Goal: Task Accomplishment & Management: Manage account settings

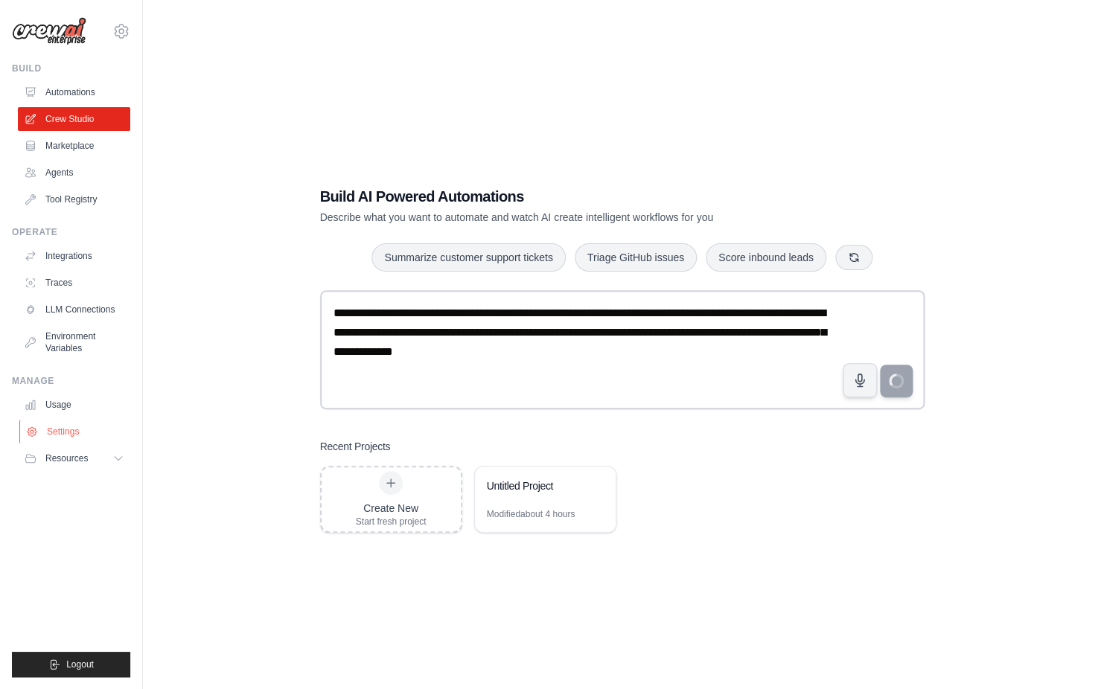
click at [77, 430] on link "Settings" at bounding box center [75, 432] width 112 height 24
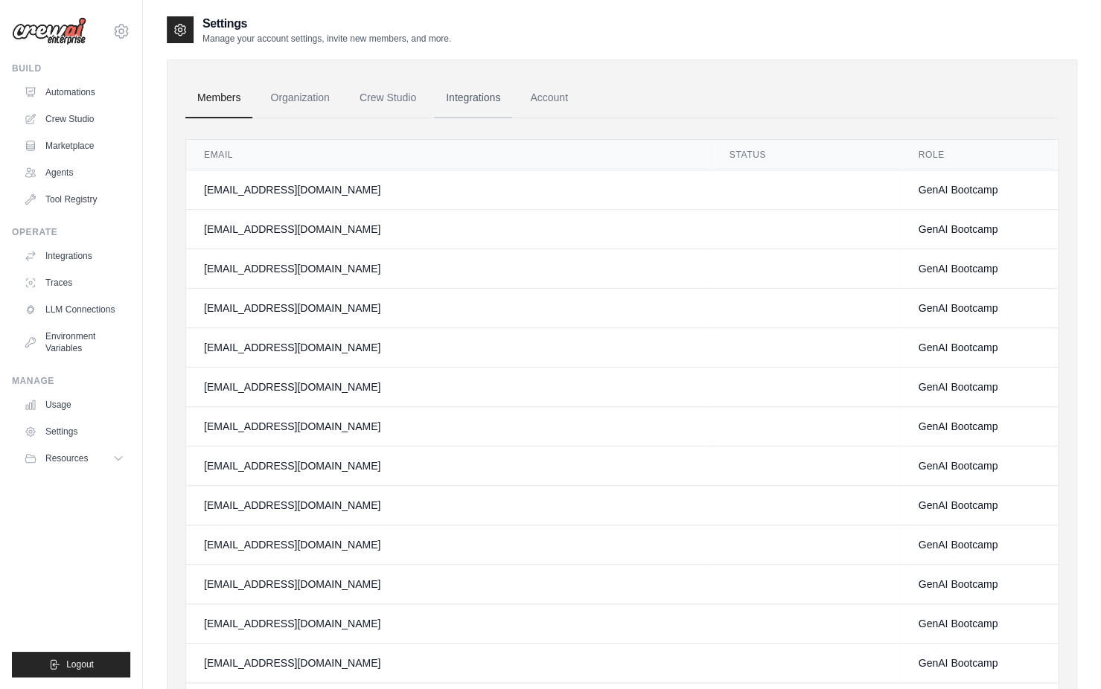
click at [477, 98] on link "Integrations" at bounding box center [473, 98] width 78 height 40
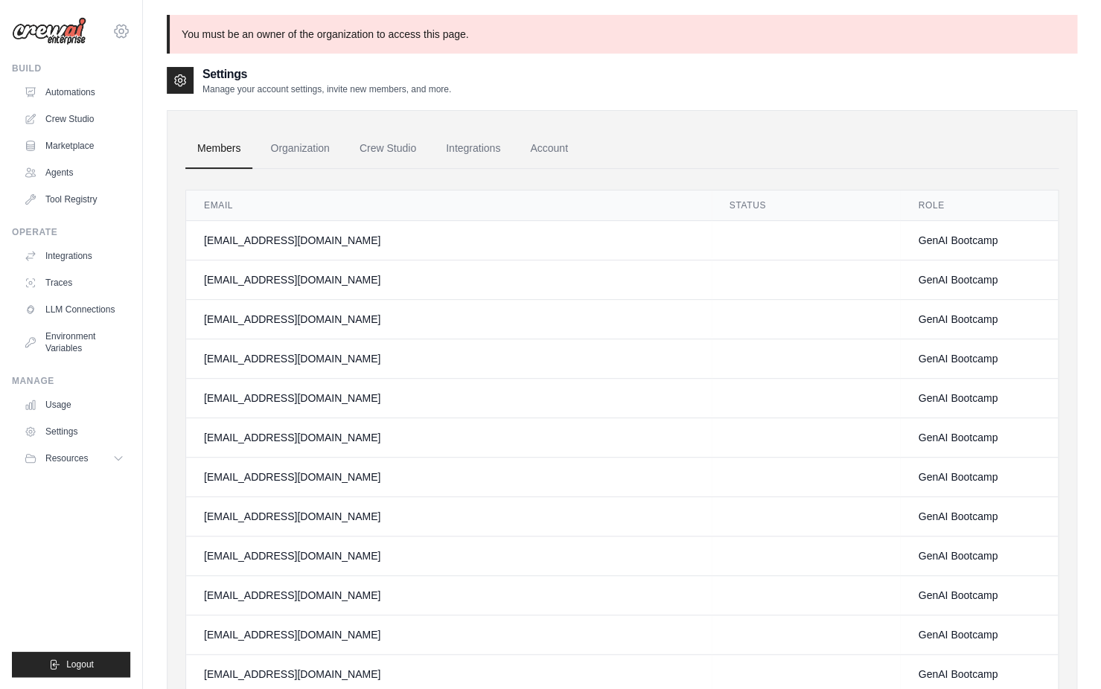
click at [126, 36] on icon at bounding box center [121, 31] width 13 height 13
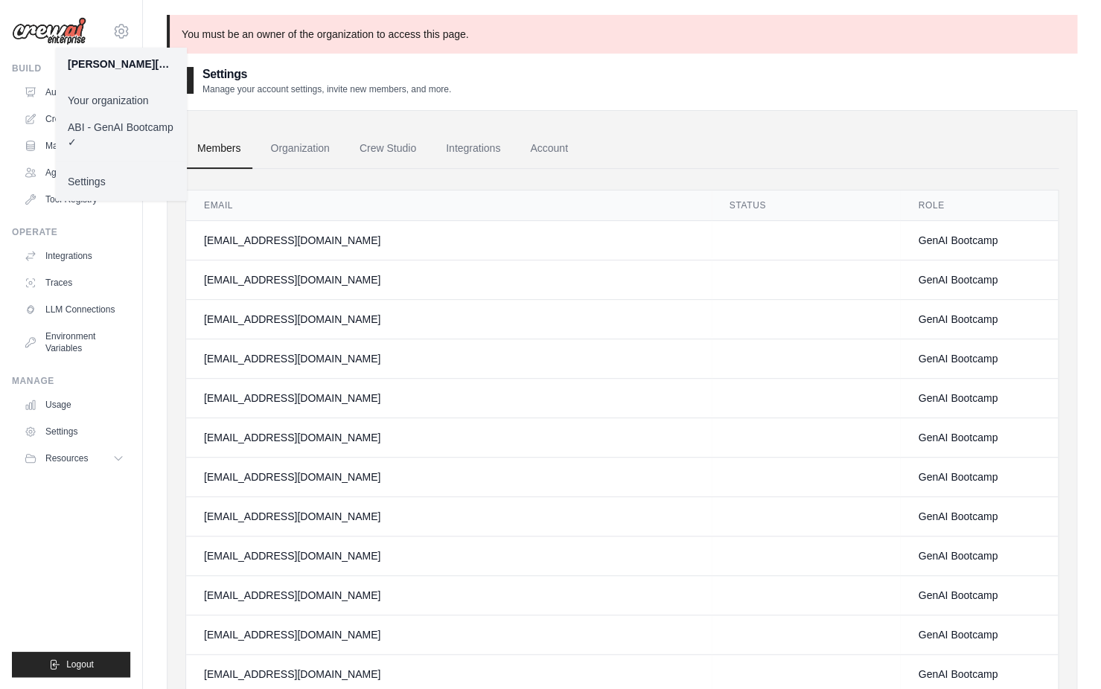
click at [103, 184] on link "Settings" at bounding box center [121, 181] width 131 height 27
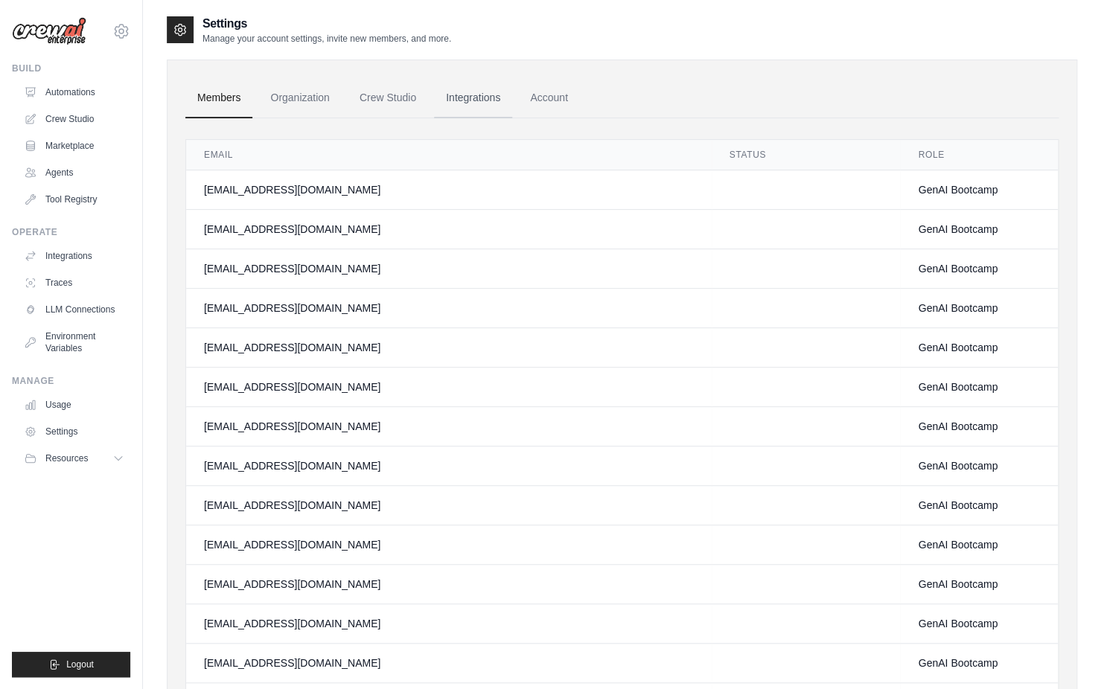
click at [486, 95] on link "Integrations" at bounding box center [473, 98] width 78 height 40
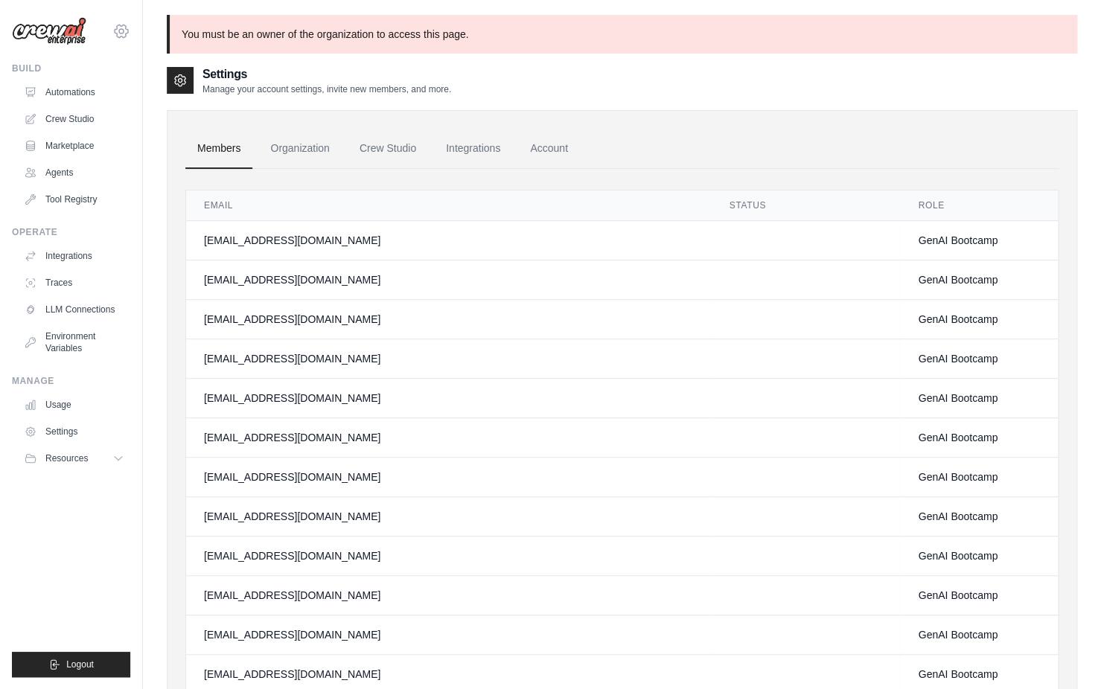
click at [117, 33] on icon at bounding box center [121, 31] width 18 height 18
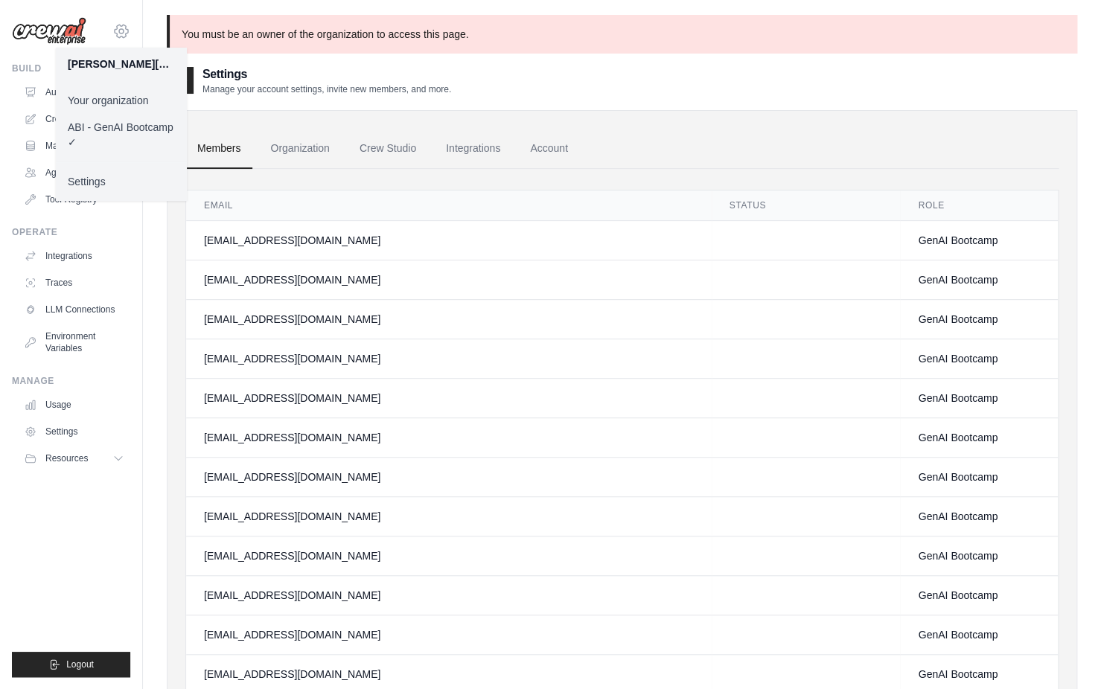
click at [117, 33] on icon at bounding box center [121, 31] width 18 height 18
